Goal: Information Seeking & Learning: Learn about a topic

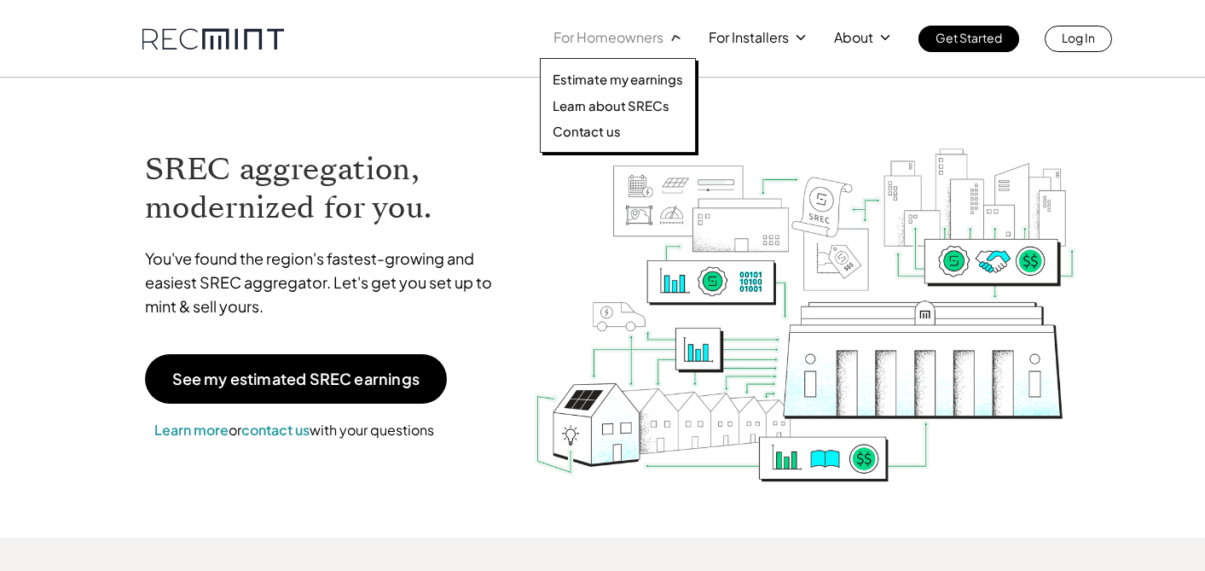
click at [621, 38] on p "For Homeowners" at bounding box center [608, 38] width 110 height 24
click at [616, 107] on p "Learn about SRECs" at bounding box center [611, 105] width 116 height 17
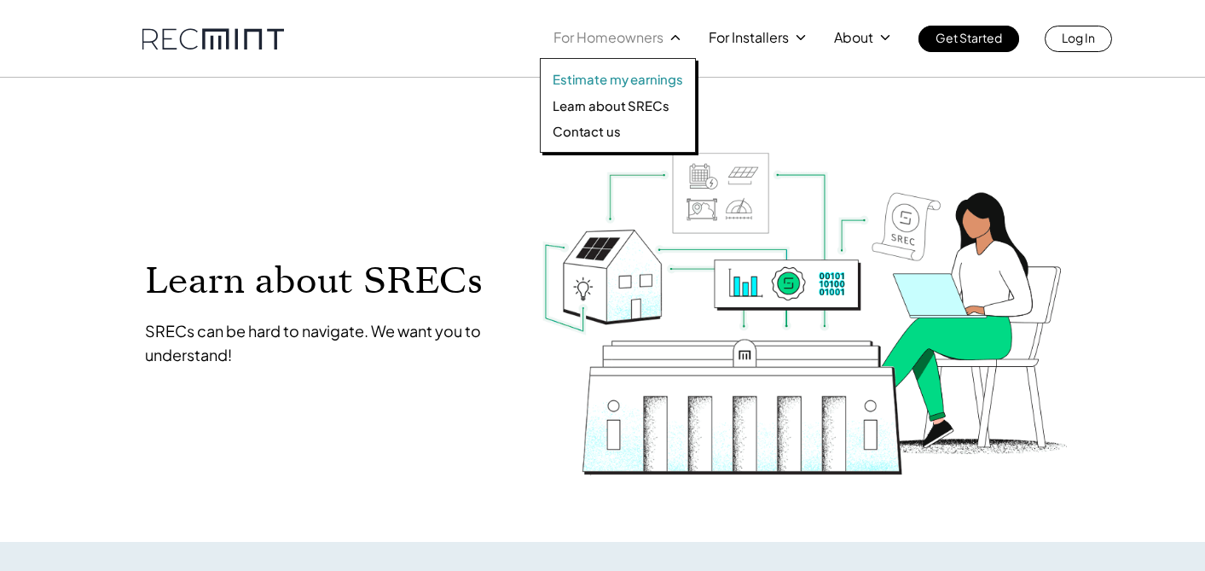
click at [611, 75] on p "Estimate my earnings" at bounding box center [618, 79] width 130 height 17
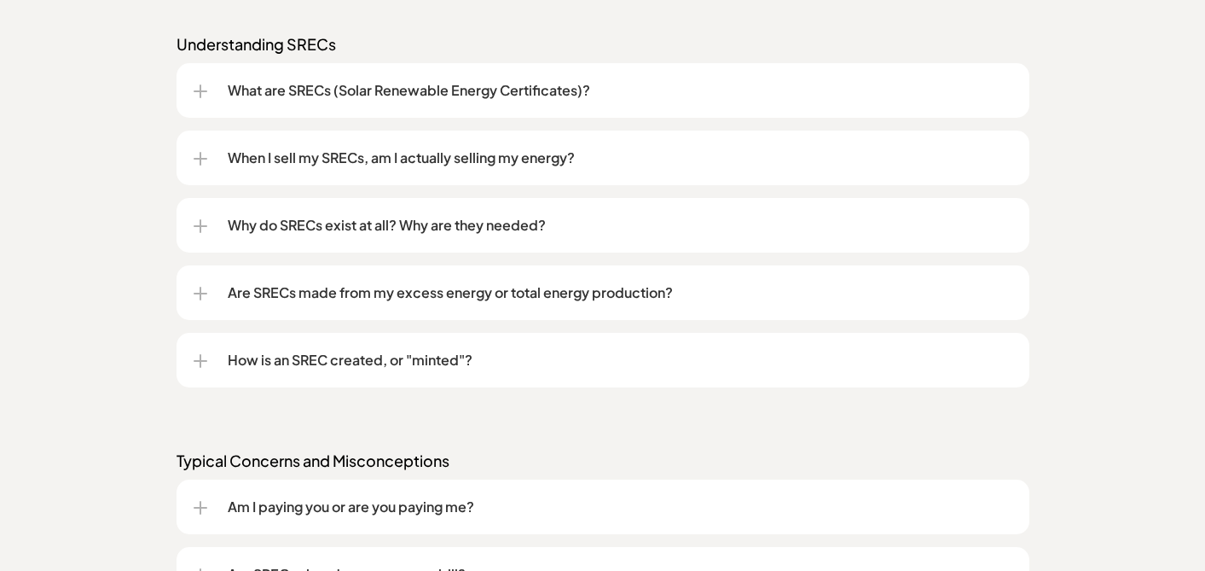
click at [295, 237] on div "Why do SRECs exist at all? Why are they needed?" at bounding box center [603, 225] width 819 height 55
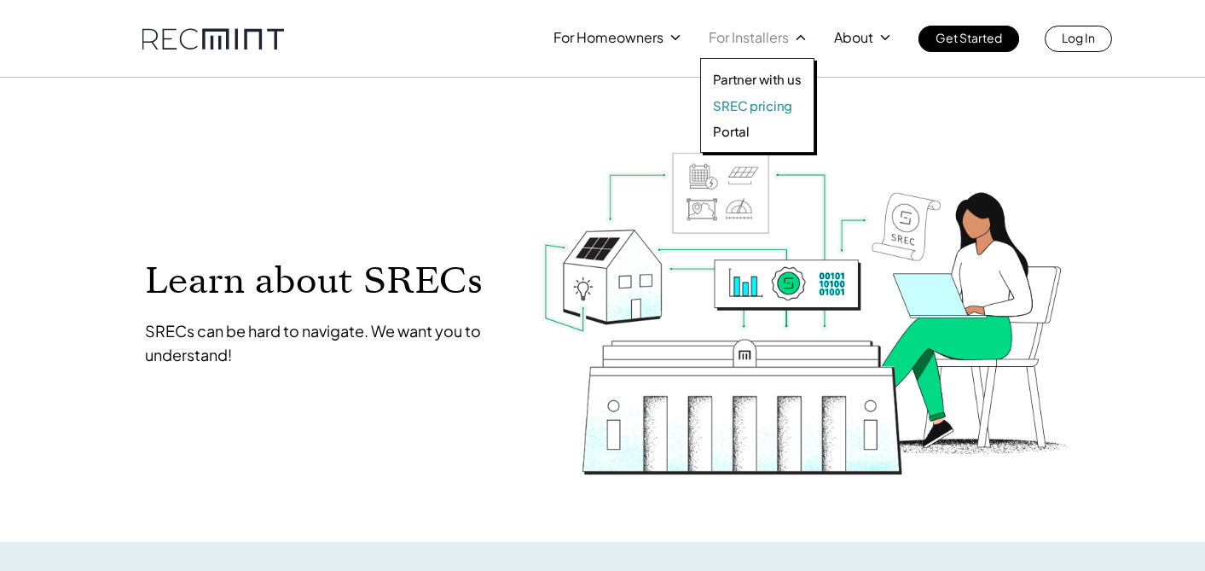
click at [764, 107] on p "SREC pricing" at bounding box center [752, 105] width 79 height 17
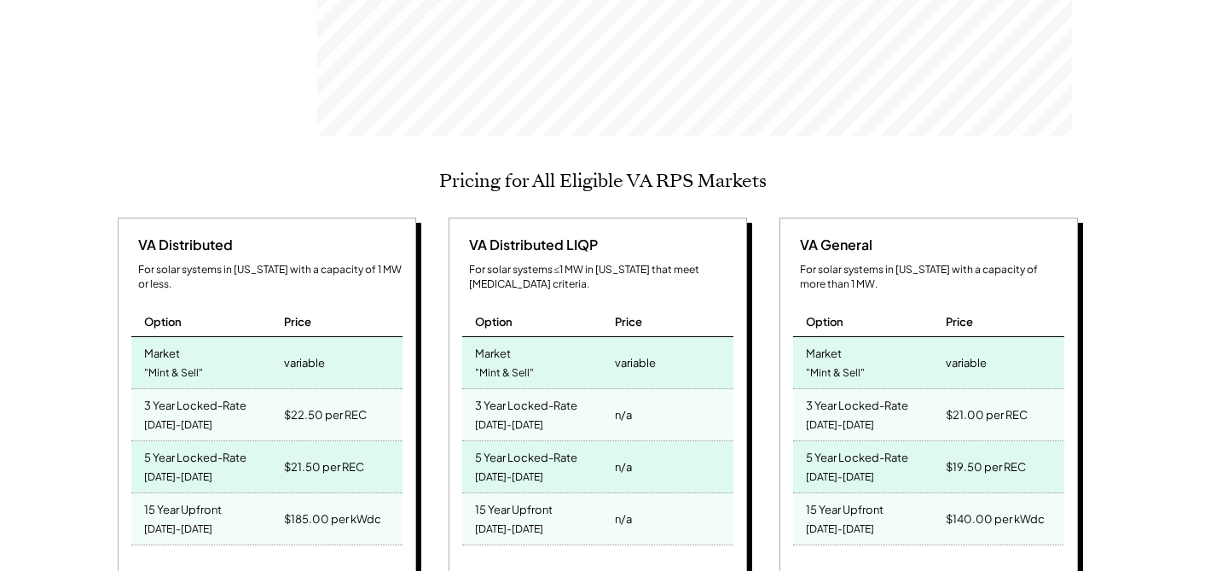
scroll to position [624, 0]
click at [290, 351] on div "variable" at bounding box center [304, 363] width 41 height 24
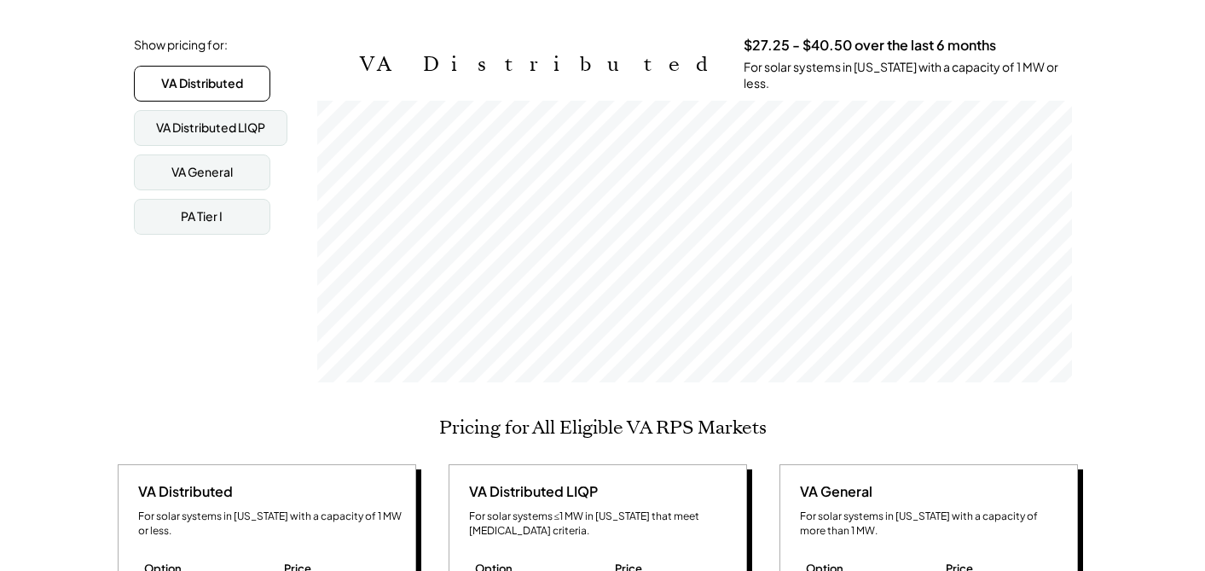
scroll to position [374, 0]
